Goal: Use online tool/utility: Utilize a website feature to perform a specific function

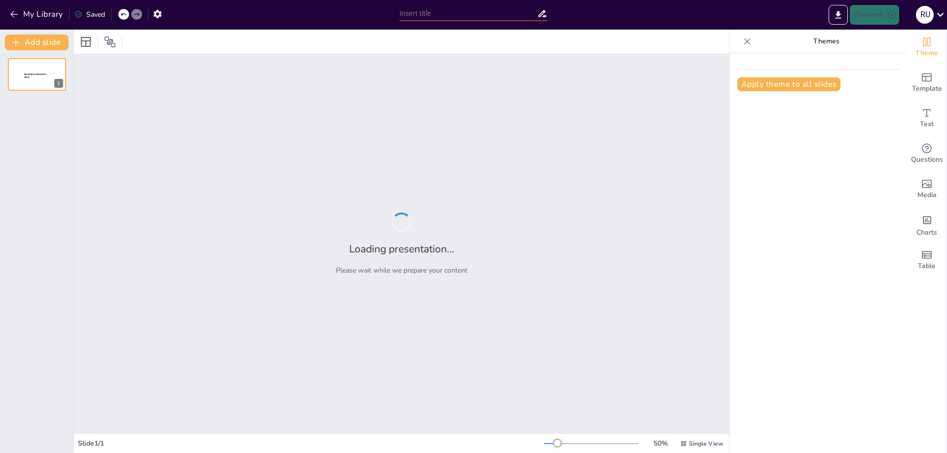
type input "Elementos Fundamentales para Crear tu Propio Podcast"
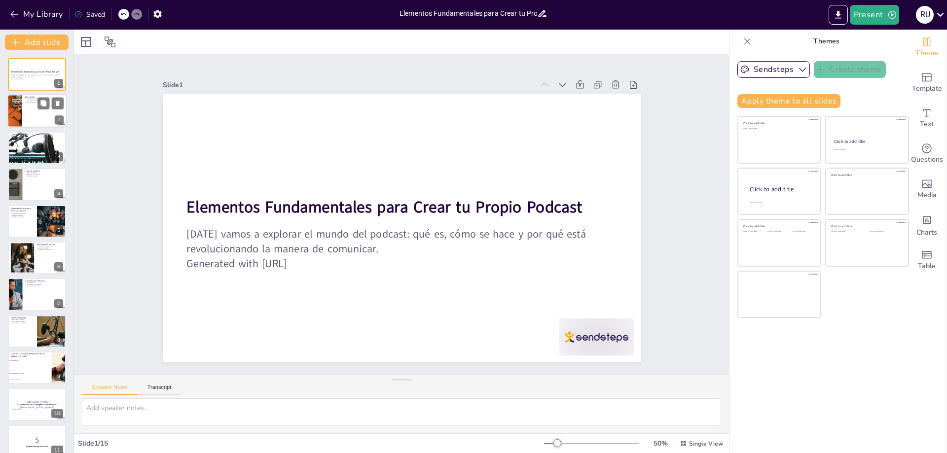
click at [22, 112] on div at bounding box center [14, 112] width 67 height 34
checkbox input "true"
type textarea "La bienvenida establece el tono de la presentación y prepara a los estudiantes …"
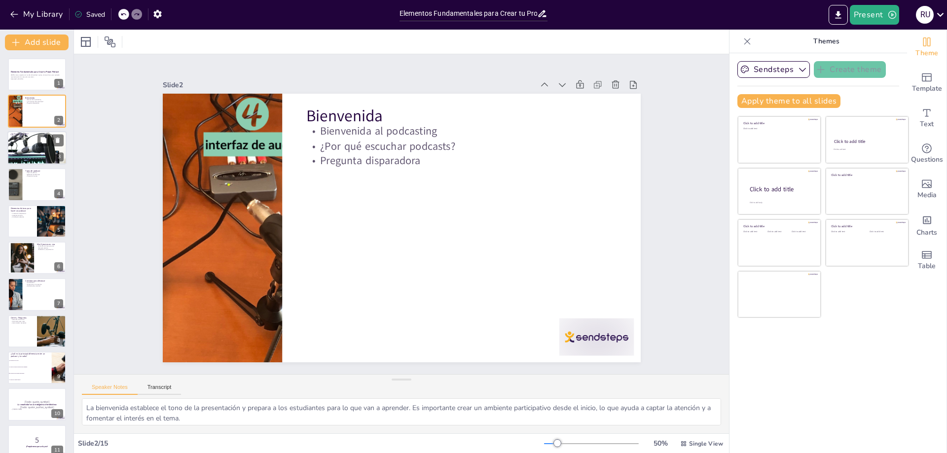
click at [19, 143] on div at bounding box center [36, 148] width 59 height 34
checkbox input "true"
type textarea "La definición clara de un podcast es fundamental para que los estudiantes compr…"
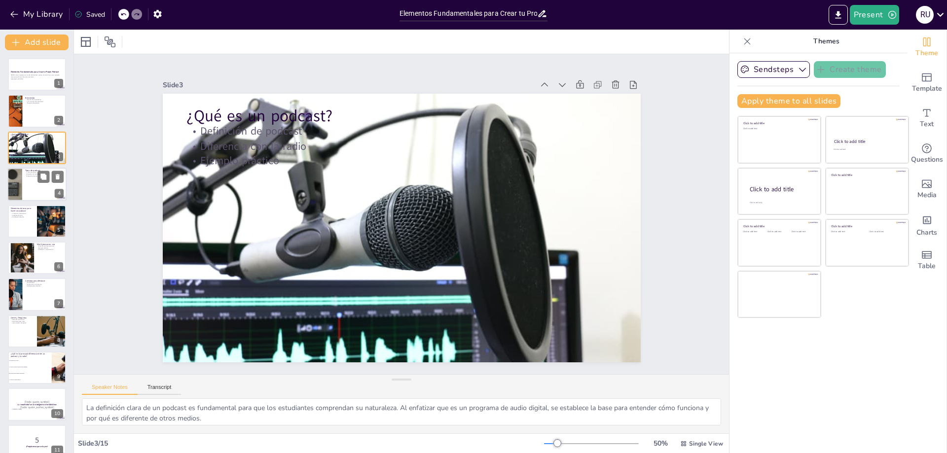
click at [20, 185] on div at bounding box center [14, 185] width 59 height 34
checkbox input "true"
type textarea "Explicar los diferentes tipos de podcast es esencial para que los estudiantes p…"
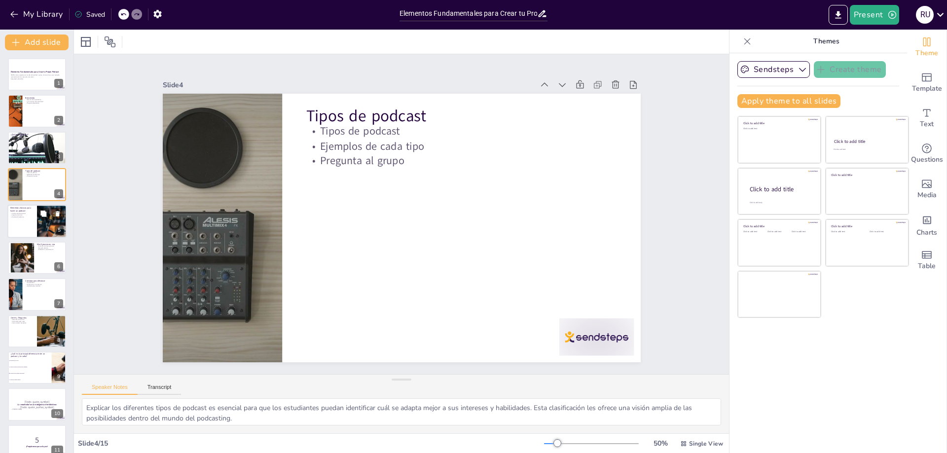
click at [24, 231] on div at bounding box center [36, 222] width 59 height 34
checkbox input "true"
type textarea "La producción es el primer paso crucial para cualquier creador de podcast. Defi…"
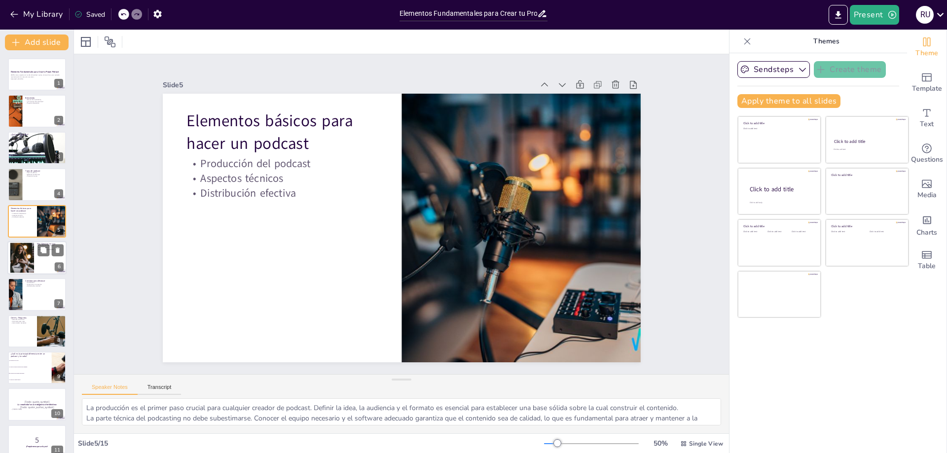
click at [13, 263] on div at bounding box center [22, 258] width 49 height 30
checkbox input "true"
type textarea "La dinámica de improvisación es una excelente manera de involucrar a los estudi…"
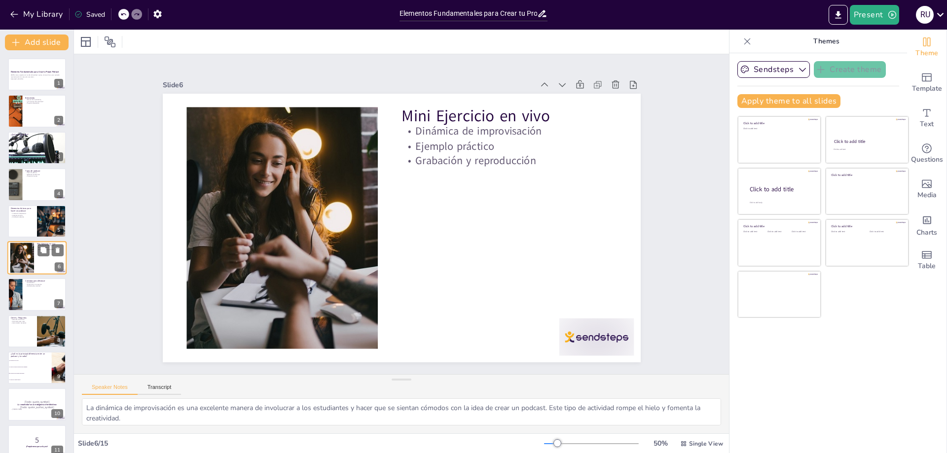
scroll to position [6, 0]
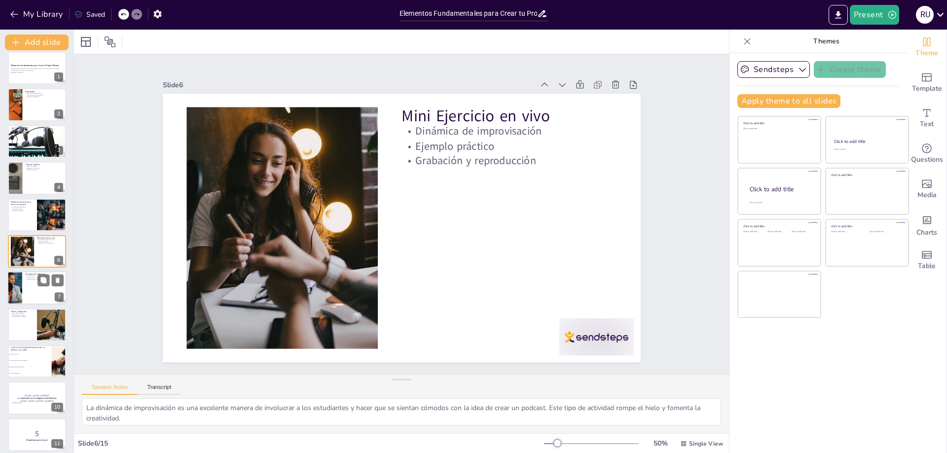
click at [20, 288] on div at bounding box center [15, 289] width 64 height 34
checkbox input "true"
type textarea "La autenticidad es clave en el podcasting. Los oyentes valoran la sinceridad y …"
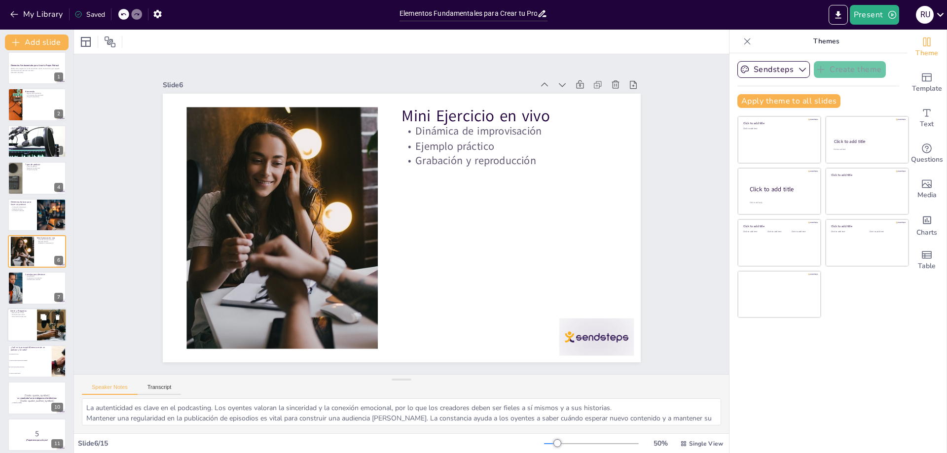
scroll to position [43, 0]
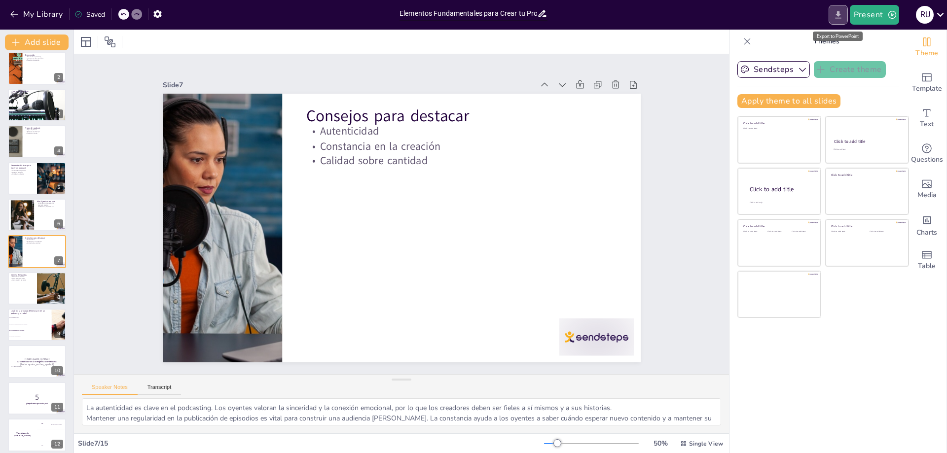
click at [846, 10] on button "Export to PowerPoint" at bounding box center [837, 15] width 19 height 20
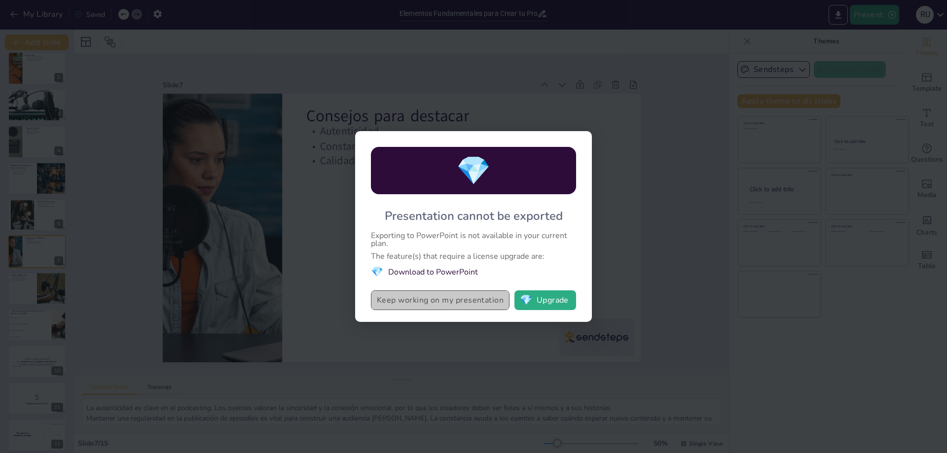
click at [436, 305] on button "Keep working on my presentation" at bounding box center [440, 300] width 139 height 20
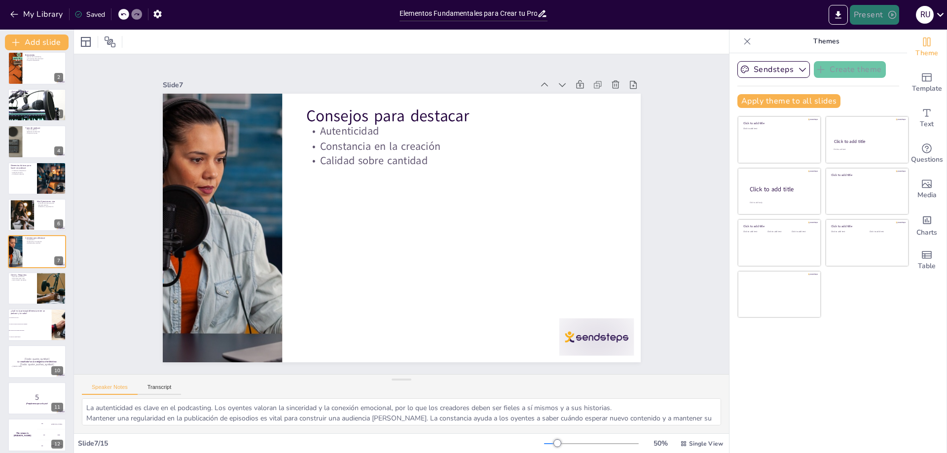
click at [884, 14] on button "Present" at bounding box center [873, 15] width 49 height 20
click at [719, 18] on div at bounding box center [473, 226] width 947 height 453
click at [831, 14] on button "Export to PowerPoint" at bounding box center [837, 15] width 19 height 20
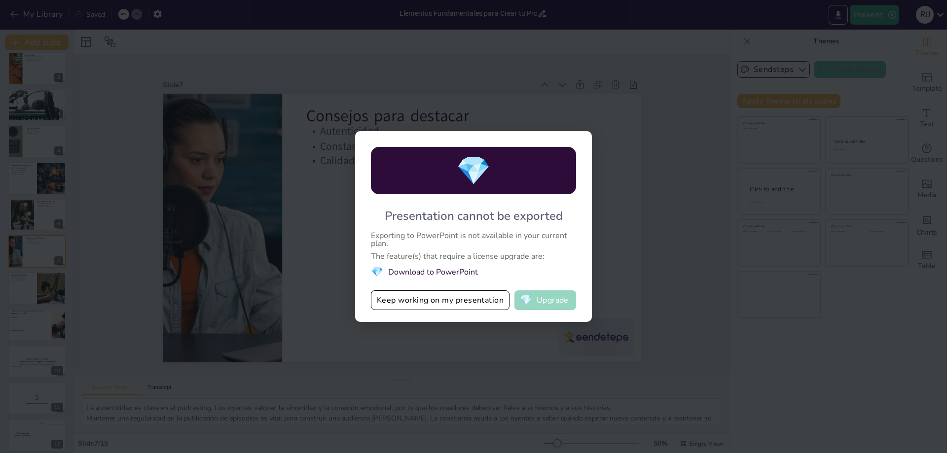
click at [544, 307] on button "💎 Upgrade" at bounding box center [545, 300] width 62 height 20
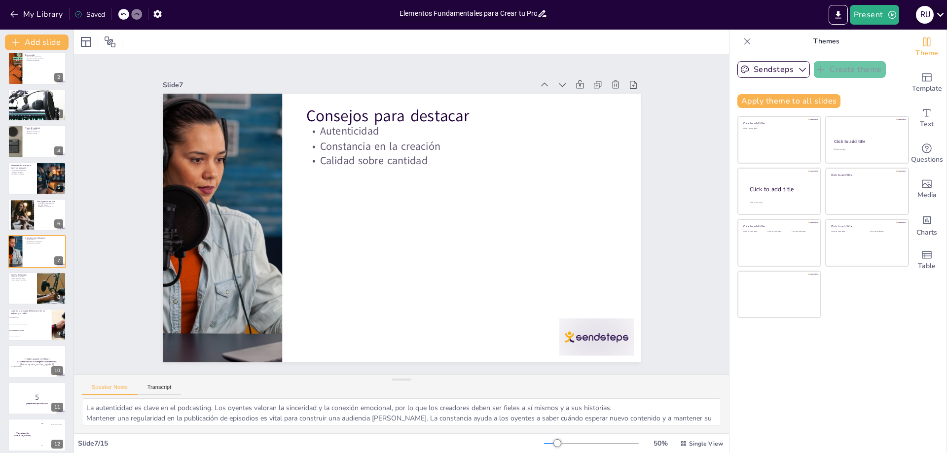
click at [943, 14] on icon at bounding box center [940, 15] width 7 height 4
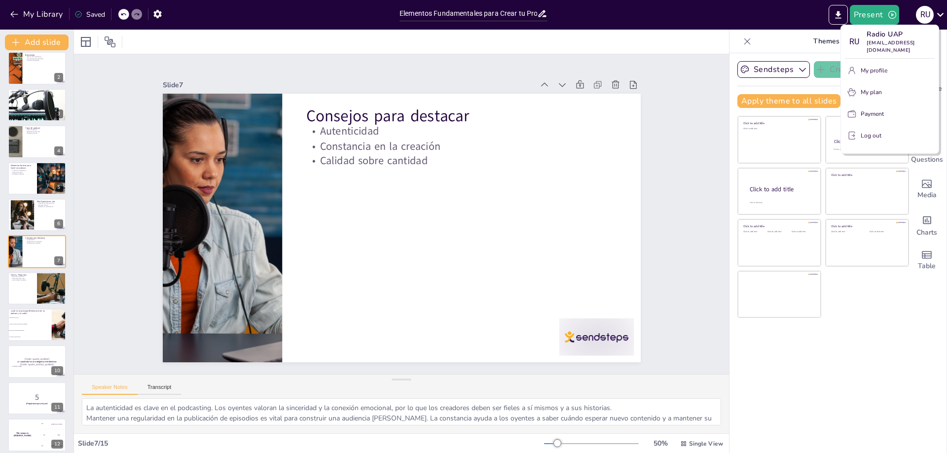
click at [365, 39] on div at bounding box center [473, 226] width 947 height 453
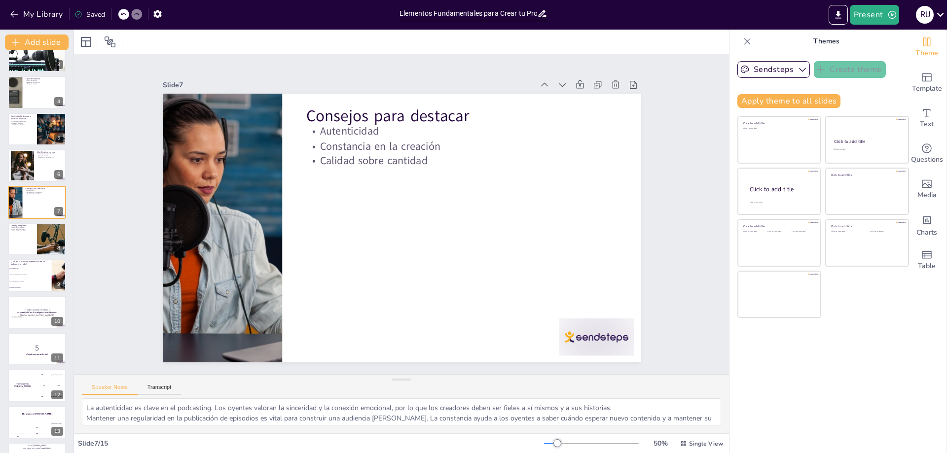
scroll to position [0, 0]
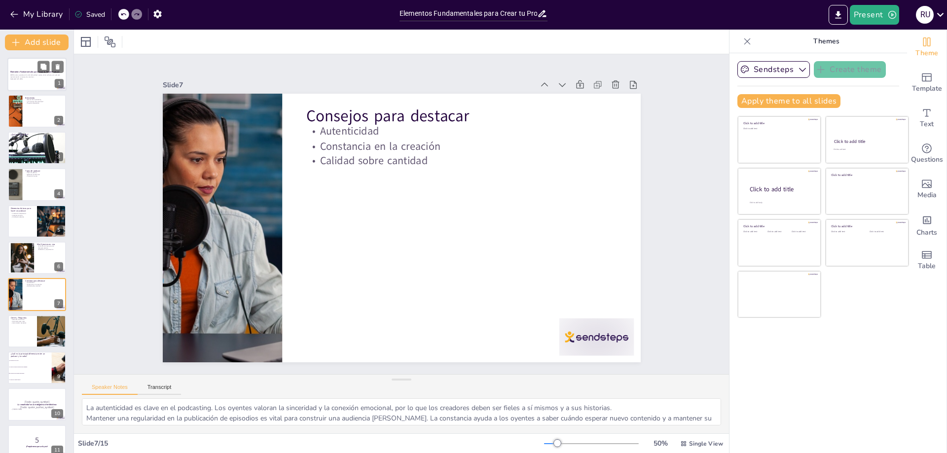
click at [33, 74] on p "[DATE] vamos a explorar el mundo del podcast: qué es, cómo se hace y por qué es…" at bounding box center [36, 75] width 53 height 3
checkbox input "true"
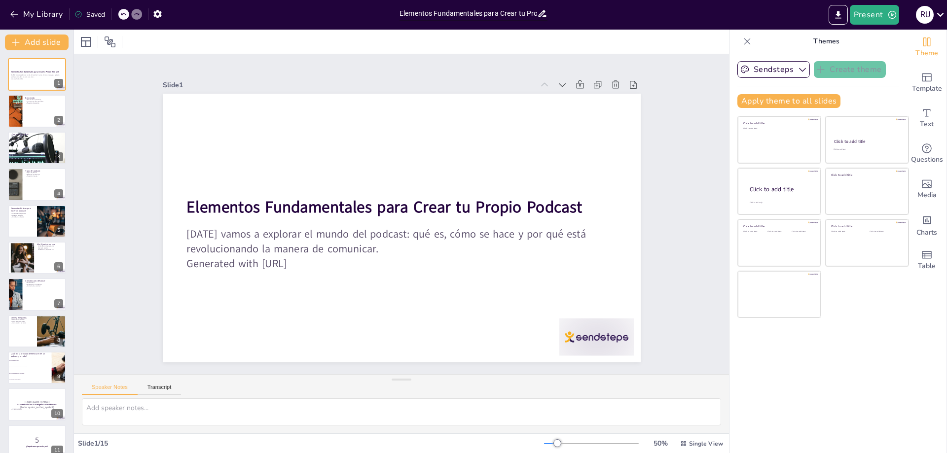
click at [416, 88] on div "Slide 1" at bounding box center [519, 161] width 207 height 442
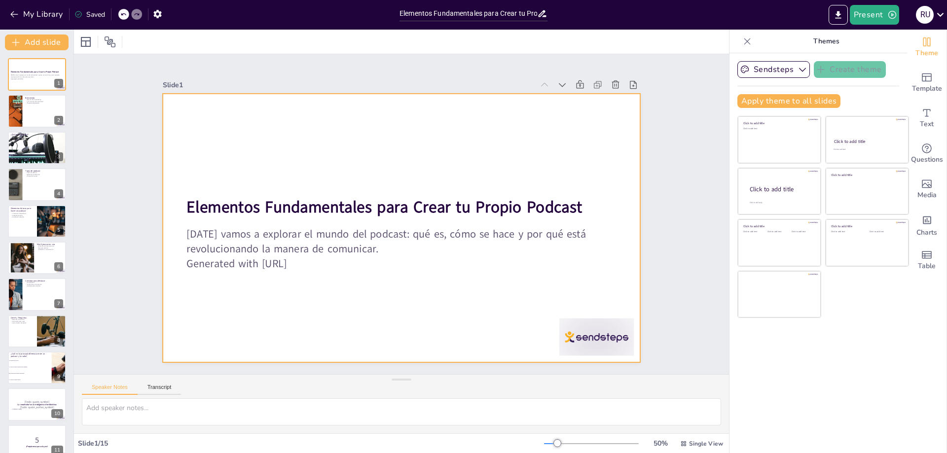
click at [218, 98] on div at bounding box center [399, 228] width 503 height 317
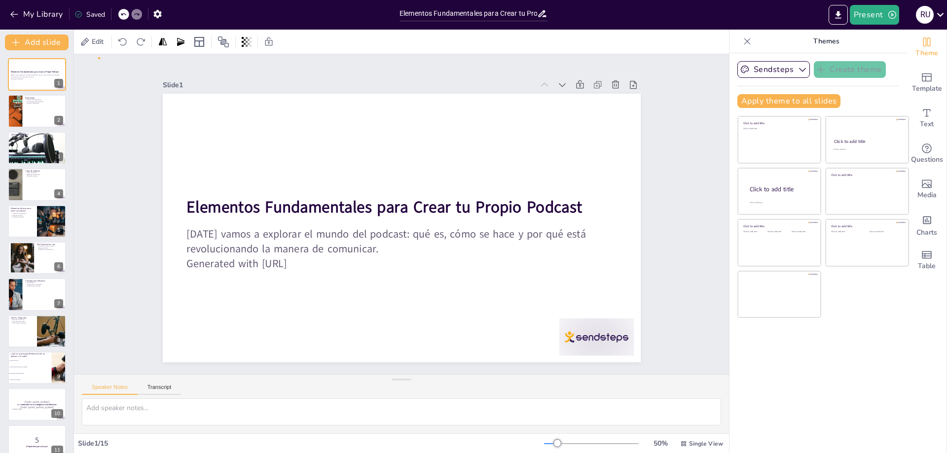
drag, startPoint x: 141, startPoint y: 99, endPoint x: 548, endPoint y: 321, distance: 463.3
click at [547, 322] on div "Slide 1 Elementos Fundamentales para Crear tu Propio Podcast [DATE] vamos a exp…" at bounding box center [401, 214] width 561 height 351
click at [517, 317] on div at bounding box center [399, 228] width 503 height 317
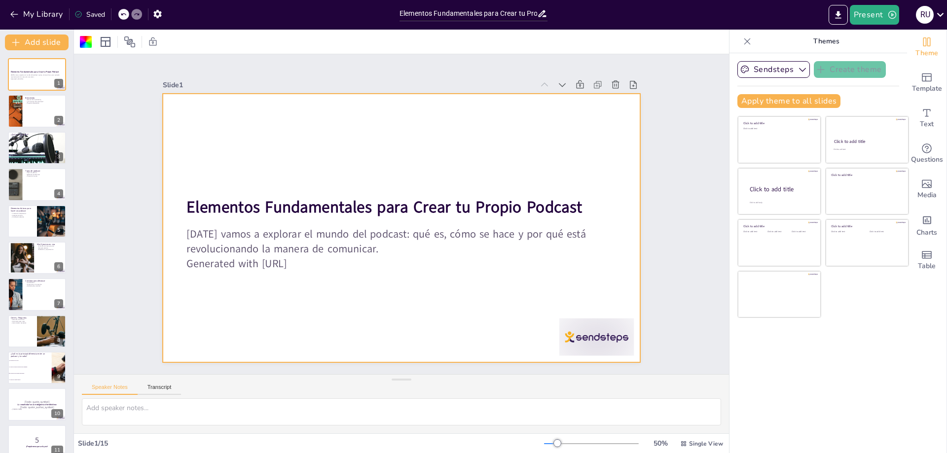
click at [184, 128] on div at bounding box center [402, 228] width 478 height 269
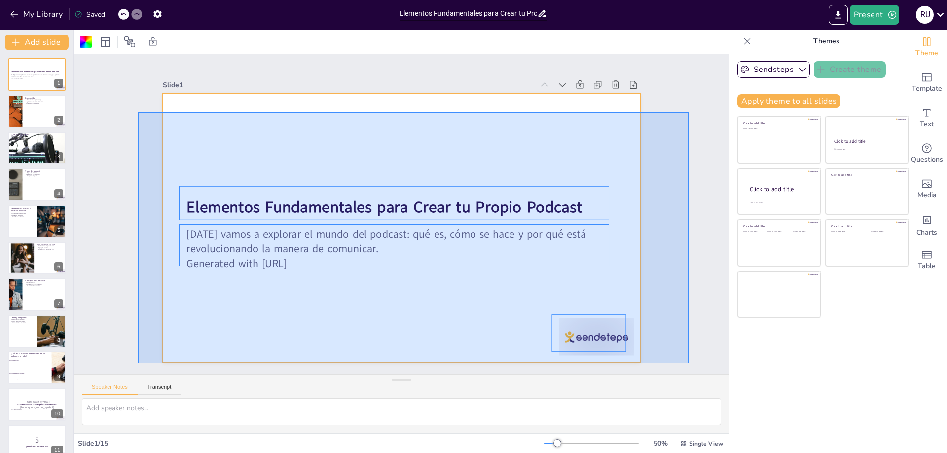
drag, startPoint x: 139, startPoint y: 112, endPoint x: 686, endPoint y: 362, distance: 601.4
click at [688, 363] on div "Slide 1 Elementos Fundamentales para Crear tu Propio Podcast [DATE] vamos a exp…" at bounding box center [401, 214] width 685 height 387
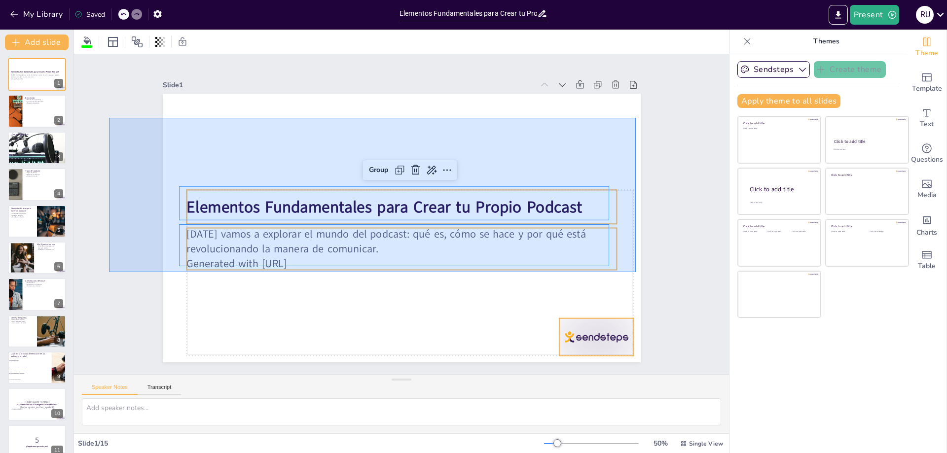
drag, startPoint x: 109, startPoint y: 118, endPoint x: 635, endPoint y: 272, distance: 548.6
click at [635, 272] on div "Slide 1 Elementos Fundamentales para Crear tu Propio Podcast [DATE] vamos a exp…" at bounding box center [401, 214] width 722 height 507
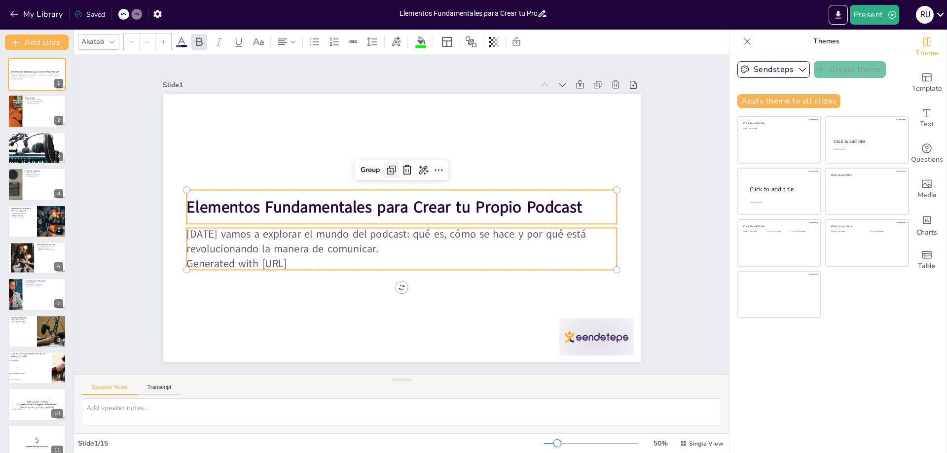
click at [386, 164] on icon at bounding box center [392, 170] width 12 height 12
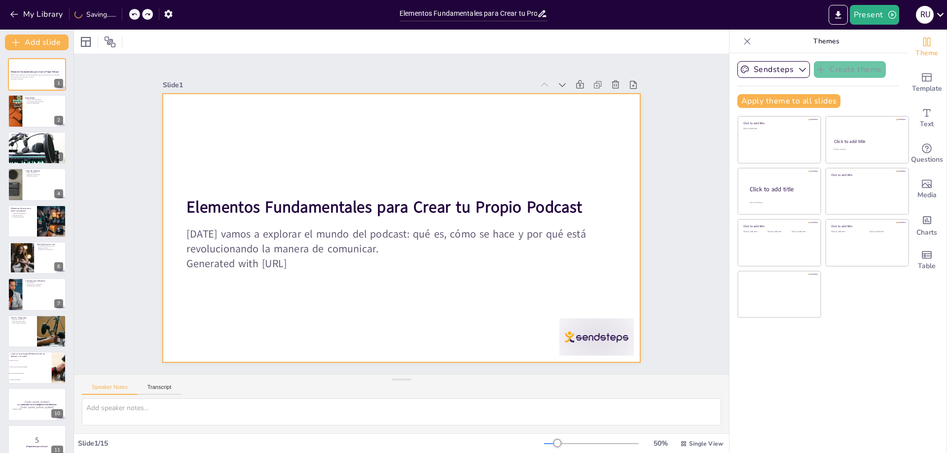
checkbox input "true"
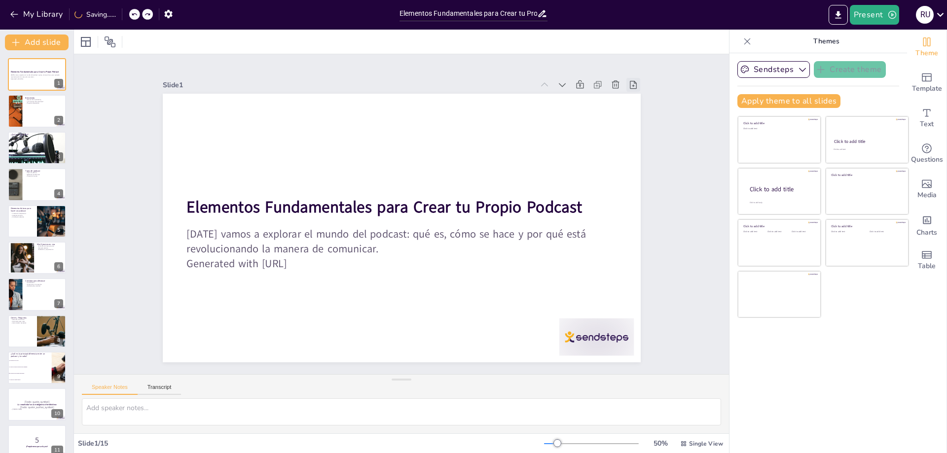
click at [635, 319] on icon at bounding box center [642, 326] width 14 height 14
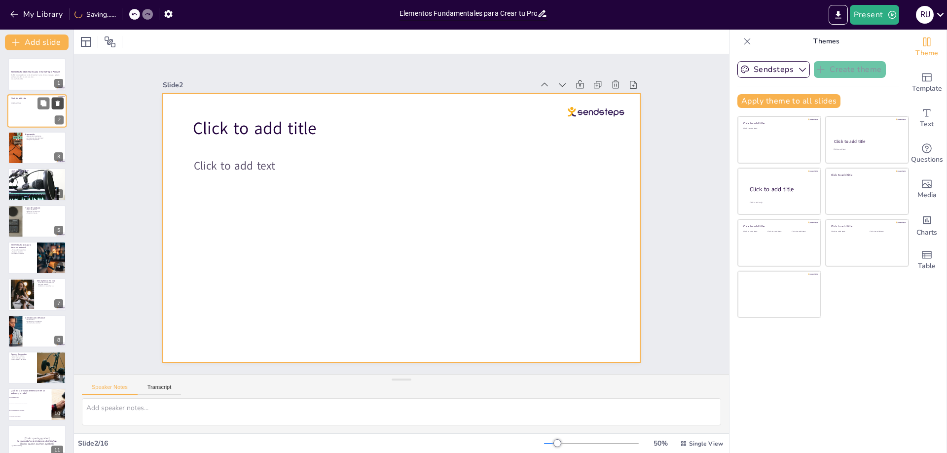
checkbox input "true"
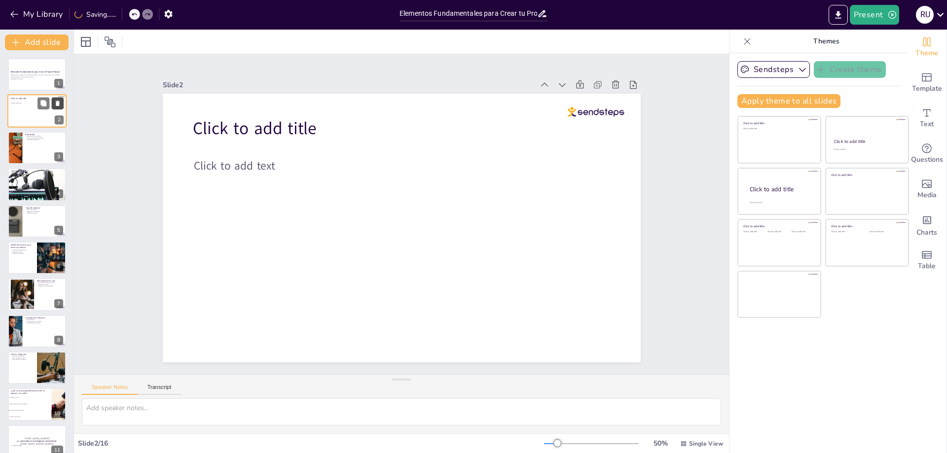
click at [57, 101] on icon at bounding box center [57, 103] width 7 height 7
type textarea "La bienvenida establece el tono de la presentación y prepara a los estudiantes …"
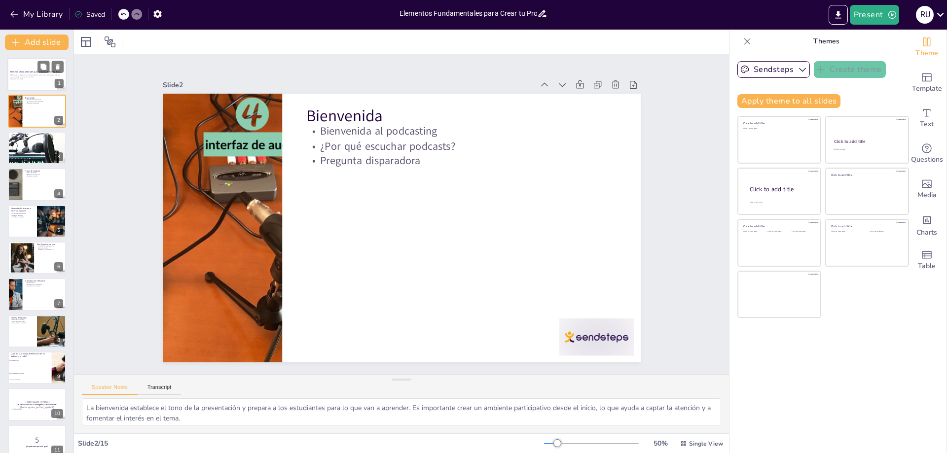
checkbox input "true"
click at [27, 73] on strong "Elementos Fundamentales para Crear tu Propio Podcast" at bounding box center [35, 71] width 50 height 2
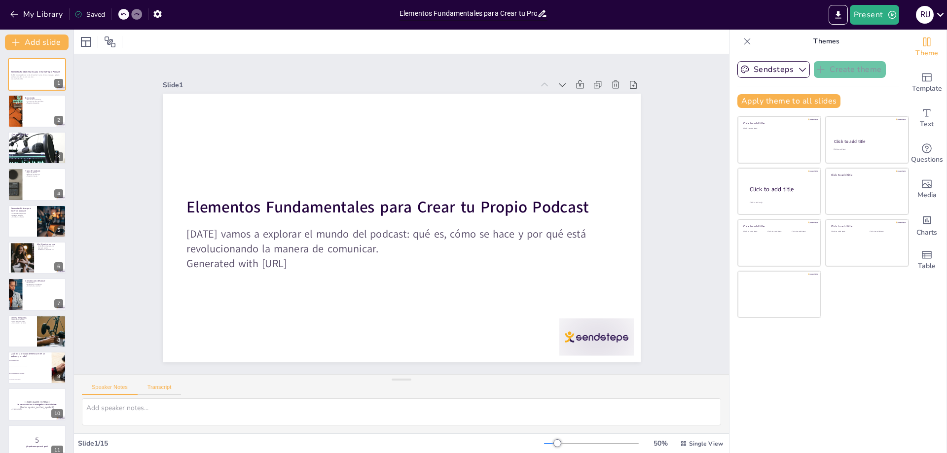
click at [166, 389] on button "Transcript" at bounding box center [160, 389] width 44 height 11
click at [107, 391] on button "Speaker Notes" at bounding box center [110, 389] width 56 height 11
click at [152, 385] on button "Transcript" at bounding box center [160, 389] width 44 height 11
click at [174, 388] on button "Transcript" at bounding box center [160, 389] width 44 height 11
click at [670, 383] on button "Google US English (en-US)" at bounding box center [647, 389] width 99 height 16
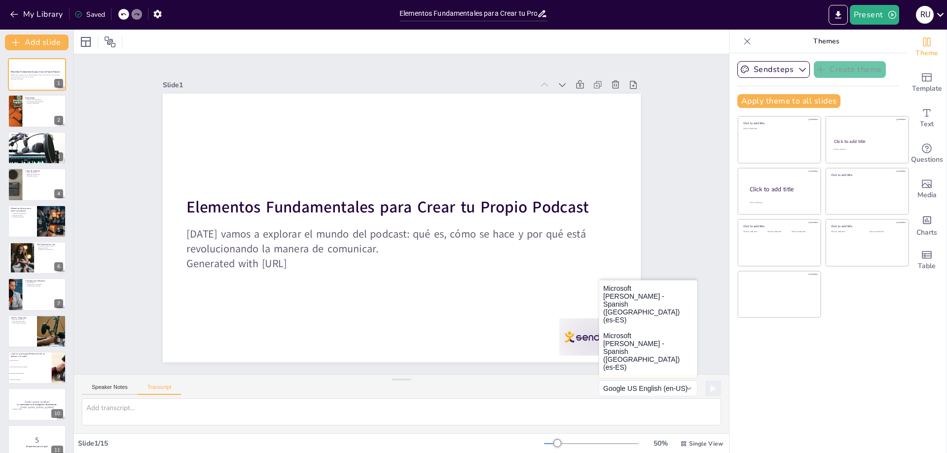
click at [657, 375] on button "Microsoft [PERSON_NAME] - Spanish ([GEOGRAPHIC_DATA]) (es-ES)" at bounding box center [648, 398] width 98 height 47
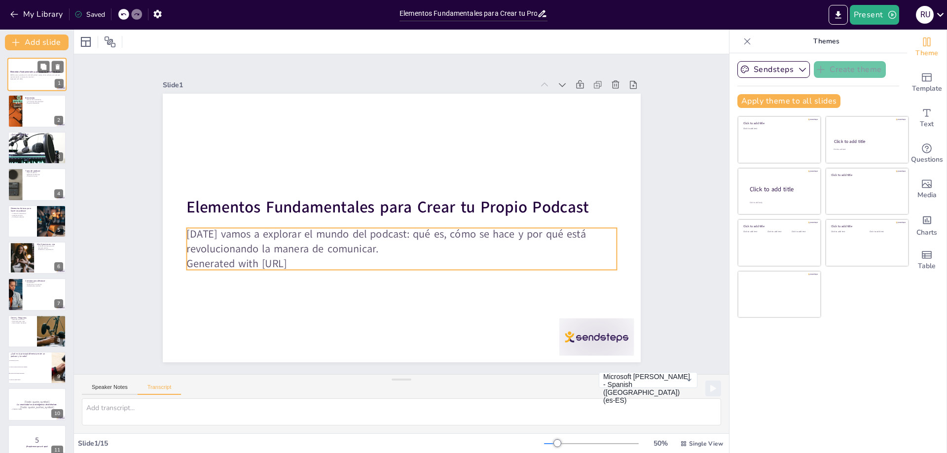
click at [30, 76] on p "[DATE] vamos a explorar el mundo del podcast: qué es, cómo se hace y por qué es…" at bounding box center [36, 75] width 53 height 3
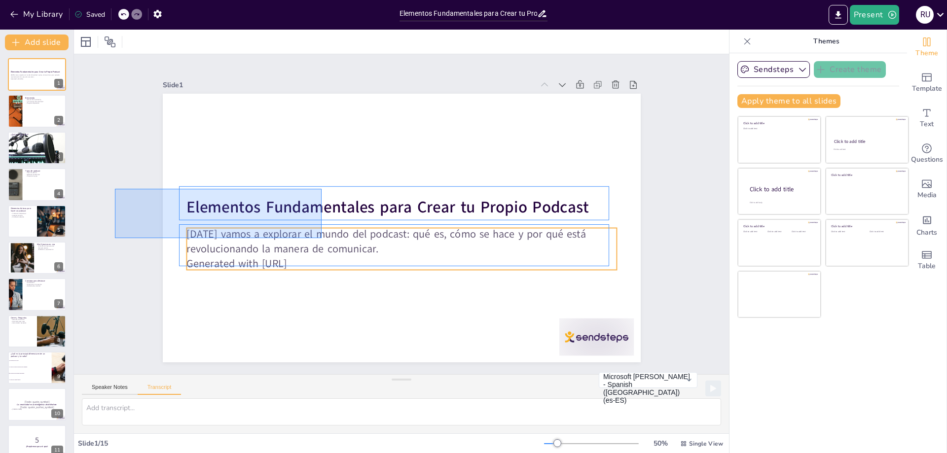
drag, startPoint x: 205, startPoint y: 243, endPoint x: 321, endPoint y: 238, distance: 116.4
click at [321, 238] on div "Slide 1 Elementos Fundamentales para Crear tu Propio Podcast [DATE] vamos a exp…" at bounding box center [401, 214] width 655 height 320
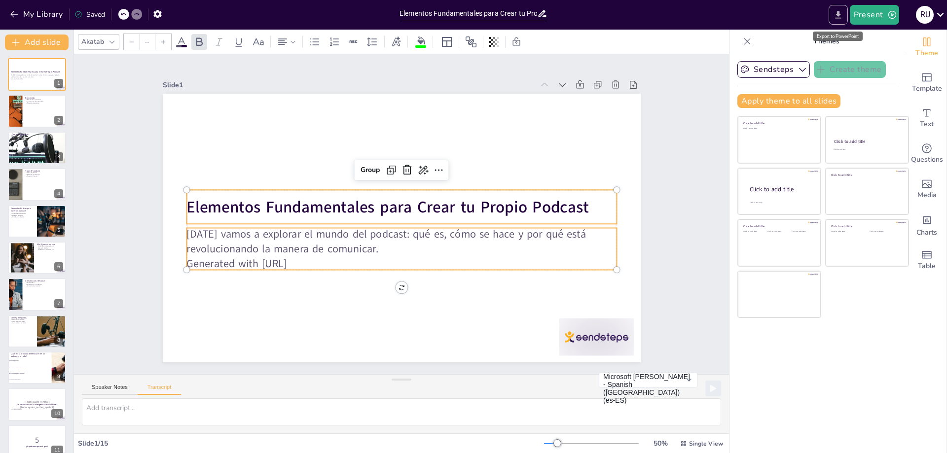
click at [835, 12] on icon "Export to PowerPoint" at bounding box center [838, 15] width 10 height 10
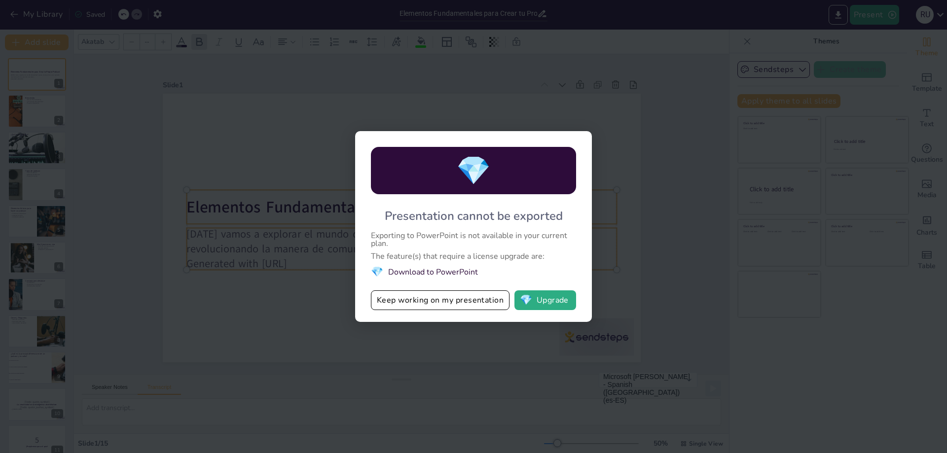
click at [599, 159] on div "💎 Presentation cannot be exported Exporting to PowerPoint is not available in y…" at bounding box center [473, 226] width 947 height 453
drag, startPoint x: 623, startPoint y: 163, endPoint x: 519, endPoint y: 236, distance: 127.1
click at [624, 167] on div "💎 Presentation cannot be exported Exporting to PowerPoint is not available in y…" at bounding box center [473, 226] width 947 height 453
click at [444, 302] on button "Keep working on my presentation" at bounding box center [440, 300] width 139 height 20
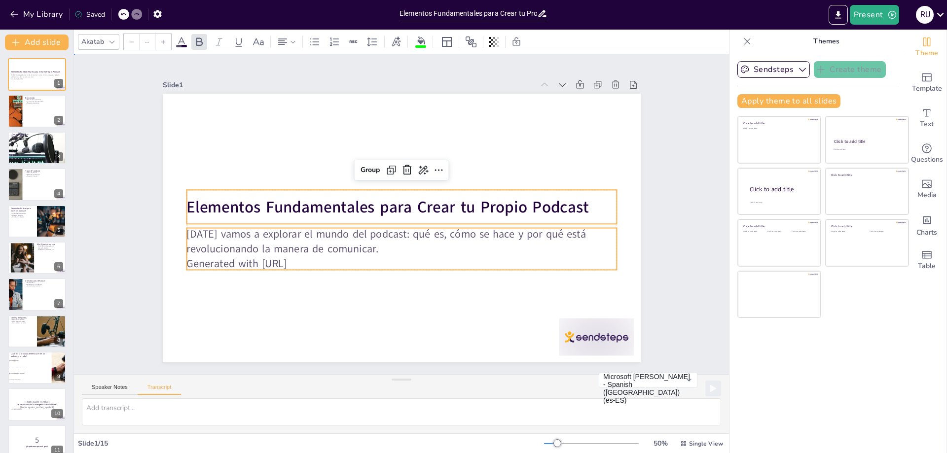
click at [135, 205] on div "Slide 1 Elementos Fundamentales para Crear tu Propio Podcast [DATE] vamos a exp…" at bounding box center [401, 214] width 577 height 594
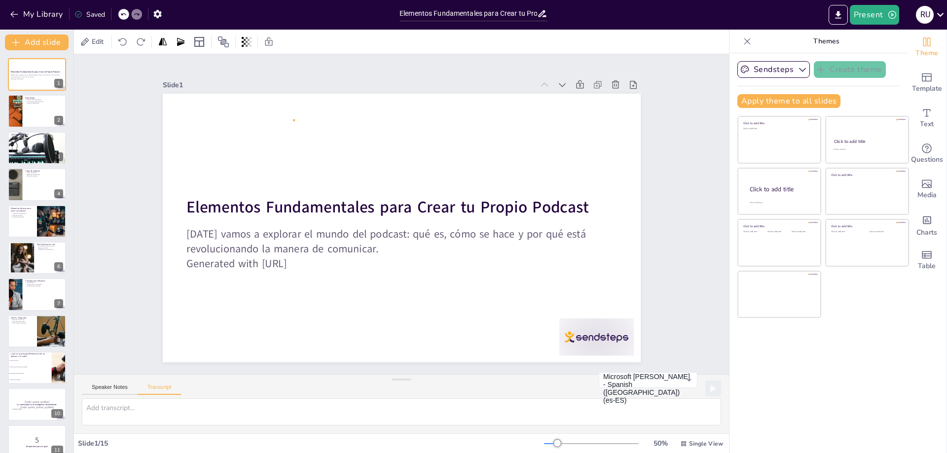
drag, startPoint x: 135, startPoint y: 202, endPoint x: 325, endPoint y: 262, distance: 199.6
click at [325, 262] on div "Slide 1 Elementos Fundamentales para Crear tu Propio Podcast [DATE] vamos a exp…" at bounding box center [401, 214] width 401 height 583
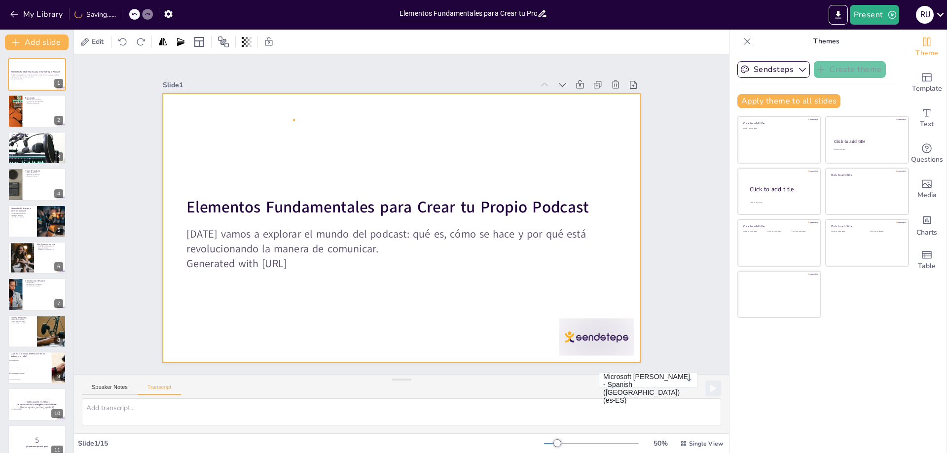
click at [269, 221] on div at bounding box center [402, 228] width 478 height 269
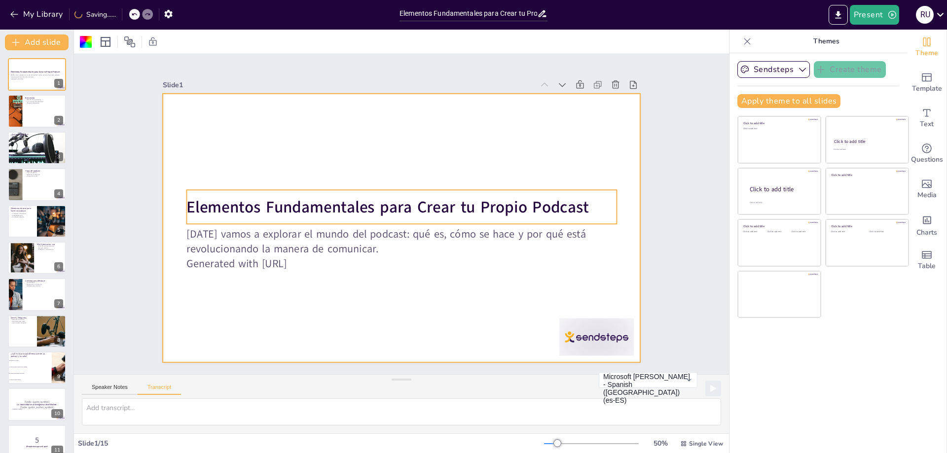
click at [276, 208] on strong "Elementos Fundamentales para Crear tu Propio Podcast" at bounding box center [388, 206] width 402 height 64
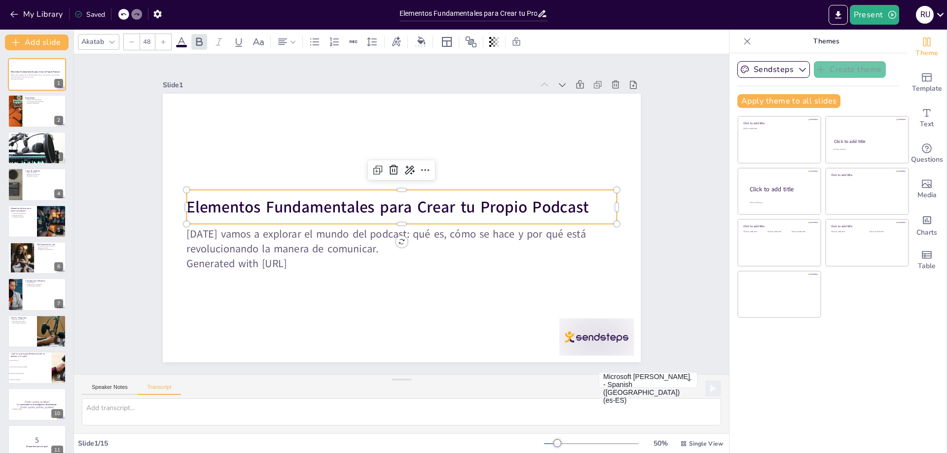
checkbox input "true"
